Goal: Task Accomplishment & Management: Manage account settings

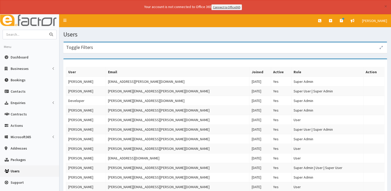
click at [30, 35] on input "text" at bounding box center [24, 34] width 43 height 9
type input "twist"
click at [46, 30] on button "submit" at bounding box center [51, 34] width 10 height 9
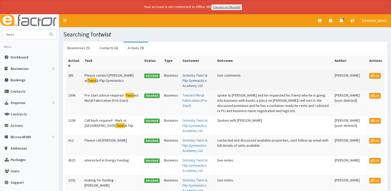
click at [191, 77] on td "Grimsby Twist & Flip Gymnastics Academy Ltd" at bounding box center [197, 80] width 35 height 20
click at [182, 81] on link "Grimsby Twist & Flip Gymnastics Academy Ltd" at bounding box center [194, 80] width 25 height 15
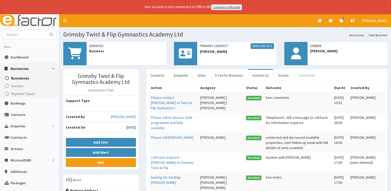
click at [309, 74] on link "Comments" at bounding box center [306, 75] width 25 height 11
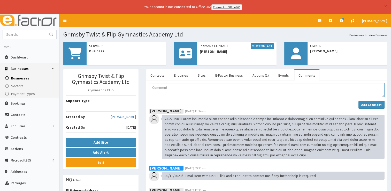
click at [191, 90] on textarea "Comment" at bounding box center [266, 90] width 235 height 14
paste textarea "Further to our earlier conversation – I’ve just checked on Companies House and …"
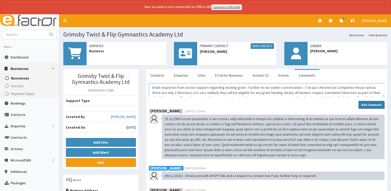
type textarea "Email response from sector support regarding heating grant - Further to our ear…"
click at [365, 103] on strong "Add Comment" at bounding box center [371, 105] width 20 height 4
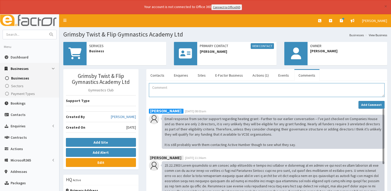
click at [189, 85] on textarea "Comment" at bounding box center [266, 90] width 235 height 14
click at [248, 86] on textarea "Email response from Active humber regarding grant support" at bounding box center [266, 90] width 235 height 14
paste textarea "Thanks for the email. The funding we tend to promote more than any is the Sport…"
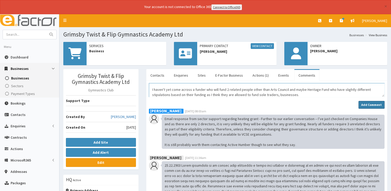
type textarea "Email response from Active humber regarding grant support - Thanks for the emai…"
click at [371, 104] on strong "Add Comment" at bounding box center [371, 105] width 20 height 4
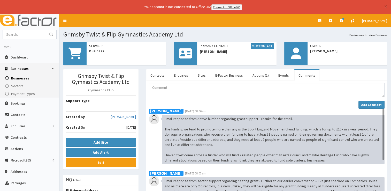
click at [221, 83] on textarea "Comment" at bounding box center [266, 90] width 235 height 14
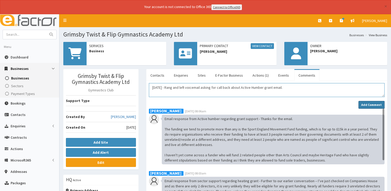
type textarea "09/10/2025 - Rang and left voicemail asking for call back about Active Humber g…"
click at [368, 103] on strong "Add Comment" at bounding box center [371, 105] width 20 height 4
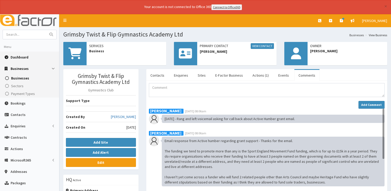
click at [25, 56] on span "Dashboard" at bounding box center [20, 57] width 18 height 5
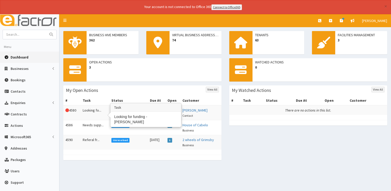
click at [89, 112] on td "Looking fo..." at bounding box center [95, 112] width 29 height 15
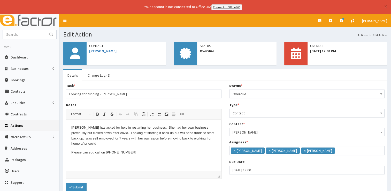
scroll to position [3, 0]
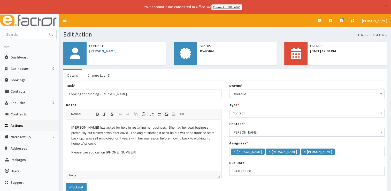
click at [140, 148] on body "Kirsty has asked for help in restarting her business. She had her own business …" at bounding box center [143, 140] width 145 height 30
click at [262, 91] on span "Overdue" at bounding box center [306, 93] width 149 height 7
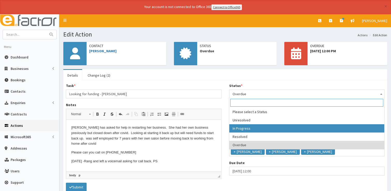
select select "2"
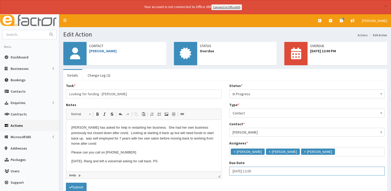
click at [263, 170] on input "08-10-2025 12:00" at bounding box center [306, 170] width 155 height 9
select select "12"
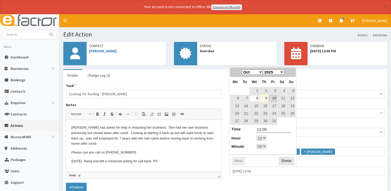
click at [274, 97] on link "10" at bounding box center [273, 98] width 8 height 7
type input "[DATE] 12:00"
select select "12"
click at [286, 163] on button "Done" at bounding box center [286, 160] width 15 height 8
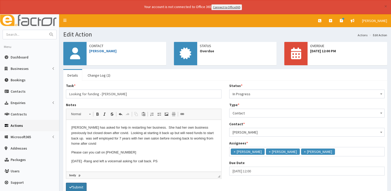
click at [72, 183] on button "Submit" at bounding box center [76, 186] width 21 height 9
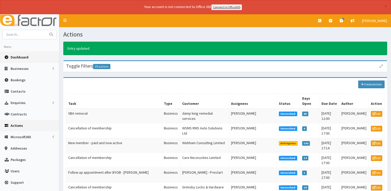
click at [18, 58] on span "Dashboard" at bounding box center [20, 57] width 18 height 5
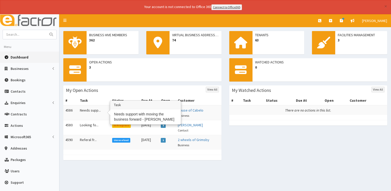
click at [89, 111] on td "Needs supp..." at bounding box center [94, 112] width 32 height 15
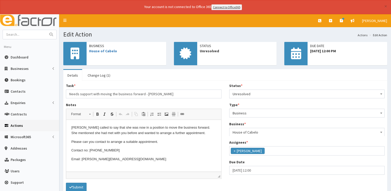
scroll to position [27, 0]
click at [139, 159] on p "Email: mariamee@hotmail.co.uk" at bounding box center [143, 158] width 145 height 5
select select "12"
click at [261, 168] on input "09-10-2025 12:00" at bounding box center [306, 170] width 155 height 9
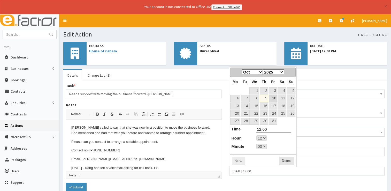
click at [276, 98] on link "10" at bounding box center [273, 98] width 8 height 7
type input "10-10-2025 12:00"
select select "12"
click at [286, 159] on button "Done" at bounding box center [286, 160] width 15 height 8
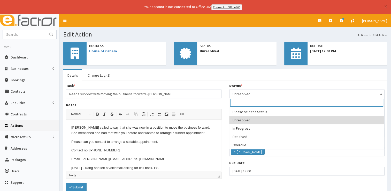
click at [261, 91] on span "Unresolved" at bounding box center [306, 93] width 149 height 7
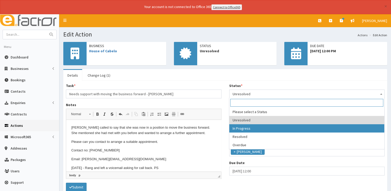
select select "2"
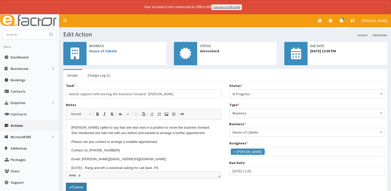
click at [81, 187] on button "Submit" at bounding box center [76, 186] width 21 height 9
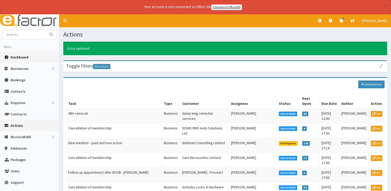
click at [24, 53] on link "Dashboard" at bounding box center [29, 56] width 59 height 11
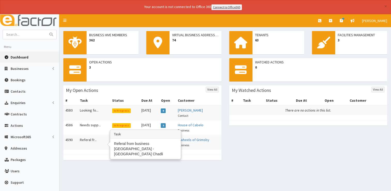
click at [88, 138] on td "Referal fr..." at bounding box center [94, 142] width 32 height 15
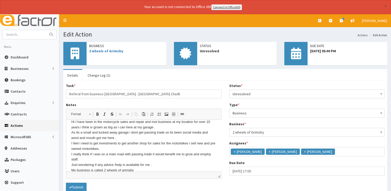
scroll to position [26, 0]
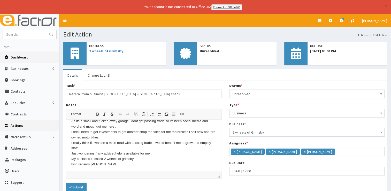
click at [24, 55] on span "Dashboard" at bounding box center [20, 57] width 18 height 5
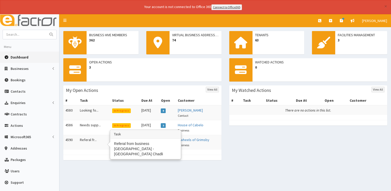
click at [83, 138] on td "Referal fr..." at bounding box center [94, 142] width 32 height 15
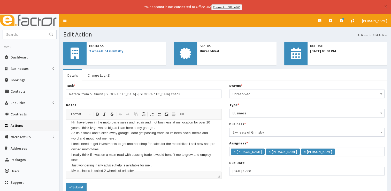
scroll to position [35, 0]
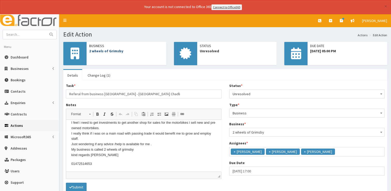
click at [112, 51] on link "2 wheels of Grimsby" at bounding box center [106, 51] width 34 height 5
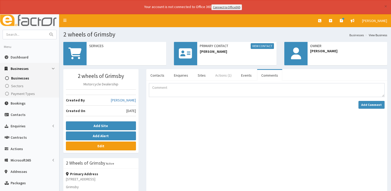
click at [227, 74] on link "Actions (1)" at bounding box center [223, 75] width 25 height 11
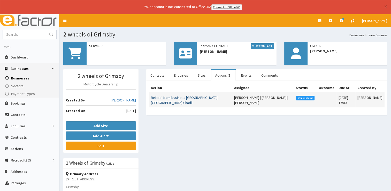
click at [159, 99] on link "Referal from business [GEOGRAPHIC_DATA] - [GEOGRAPHIC_DATA] Chadli" at bounding box center [185, 100] width 68 height 10
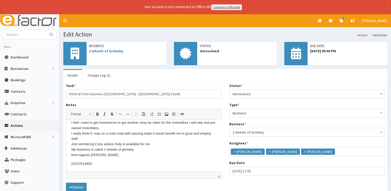
scroll to position [35, 0]
click at [94, 159] on body "Hi I have been in the motorcycle sales and repair and mot business at my locati…" at bounding box center [143, 128] width 145 height 76
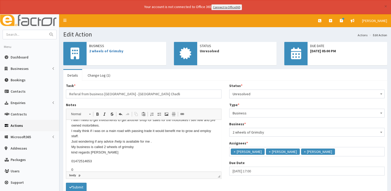
scroll to position [38, 0]
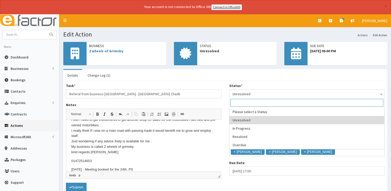
click at [272, 95] on span "Unresolved" at bounding box center [306, 93] width 149 height 7
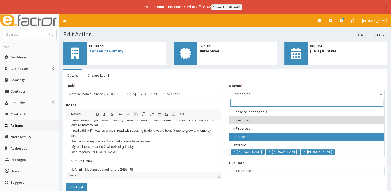
select select "3"
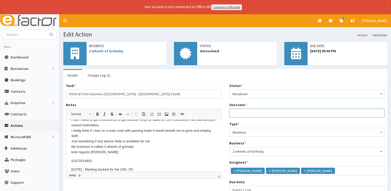
click at [246, 112] on input "Outcome *" at bounding box center [306, 112] width 155 height 9
type input "See notes."
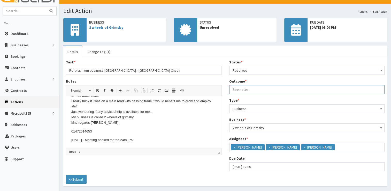
scroll to position [40, 0]
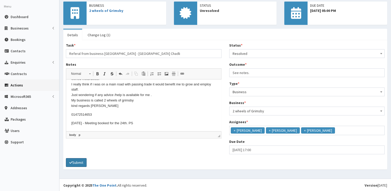
click at [81, 159] on button "Submit" at bounding box center [76, 162] width 21 height 9
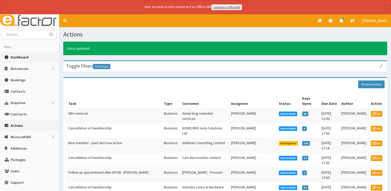
click at [20, 54] on link "Dashboard" at bounding box center [29, 56] width 59 height 11
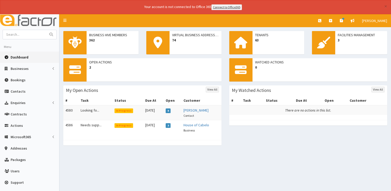
click at [10, 56] on link "Dashboard" at bounding box center [29, 56] width 59 height 11
